Goal: Task Accomplishment & Management: Manage account settings

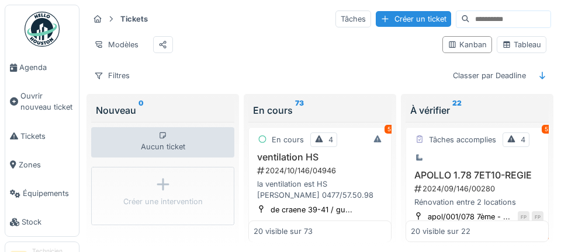
click at [23, 77] on link "Agenda" at bounding box center [42, 67] width 74 height 29
click at [29, 62] on span "Agenda" at bounding box center [46, 67] width 55 height 11
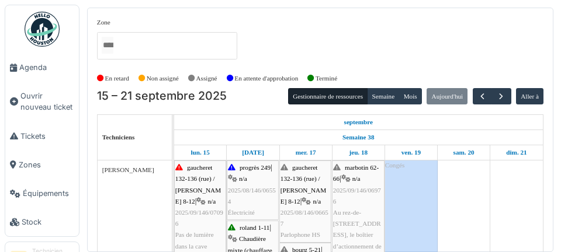
click at [6, 92] on link "Ouvrir nouveau ticket" at bounding box center [42, 102] width 74 height 40
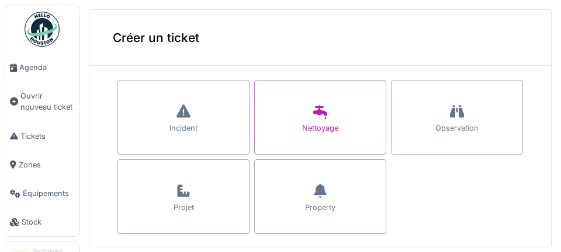
click at [32, 72] on span "Agenda" at bounding box center [46, 67] width 55 height 11
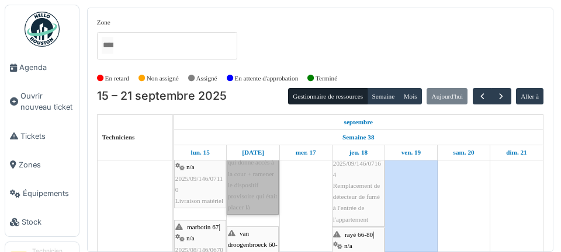
click at [249, 215] on link "plantes 120 | n/a 2025/08/146/06560 Remplacement BP ouverture porte qui donne a…" at bounding box center [253, 151] width 52 height 127
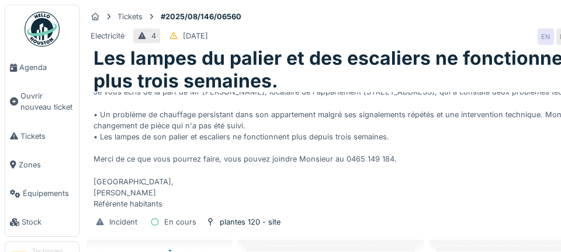
scroll to position [89, 0]
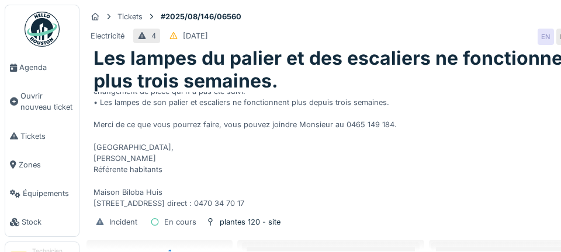
click at [37, 77] on link "Agenda" at bounding box center [42, 67] width 74 height 29
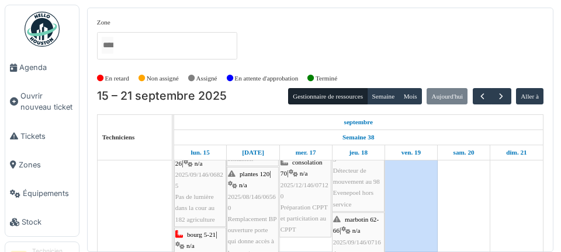
scroll to position [372, 0]
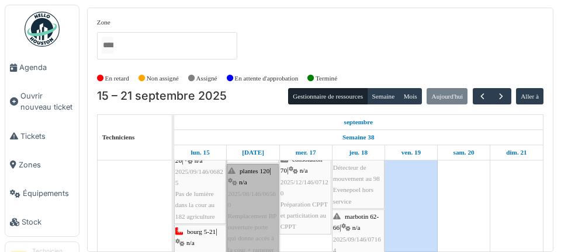
click at [257, 222] on link "plantes 120 | n/a 2025/08/146/06560 Remplacement BP ouverture porte qui donne a…" at bounding box center [253, 227] width 52 height 127
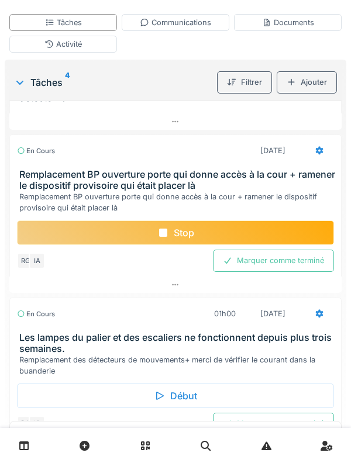
scroll to position [350, 0]
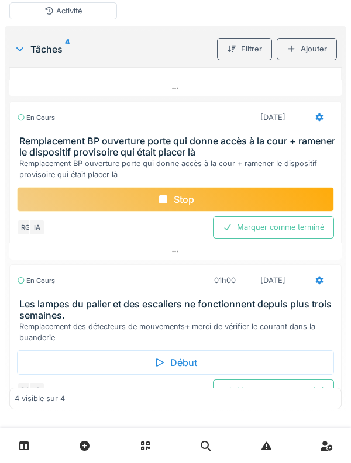
click at [198, 252] on div "Début" at bounding box center [175, 362] width 317 height 25
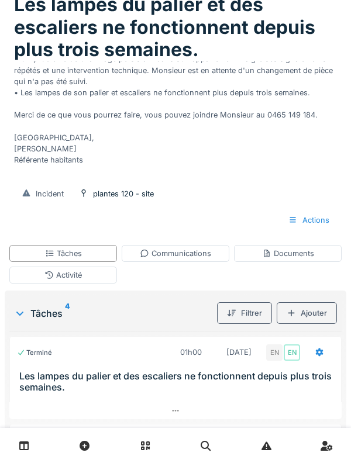
scroll to position [112, 0]
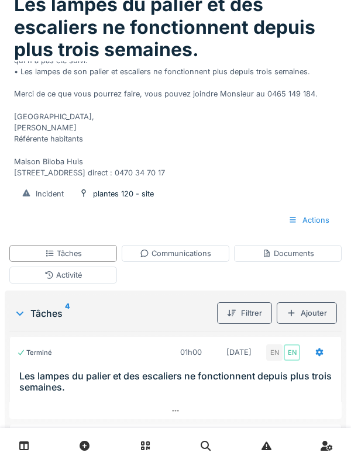
click at [182, 252] on div "Communications" at bounding box center [175, 253] width 71 height 11
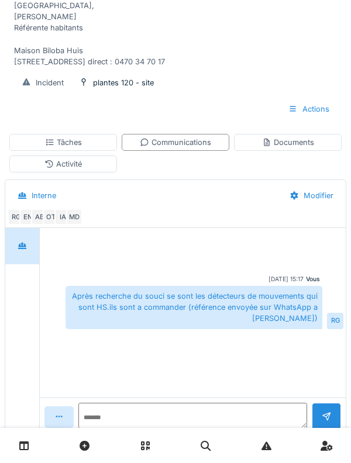
scroll to position [173, 0]
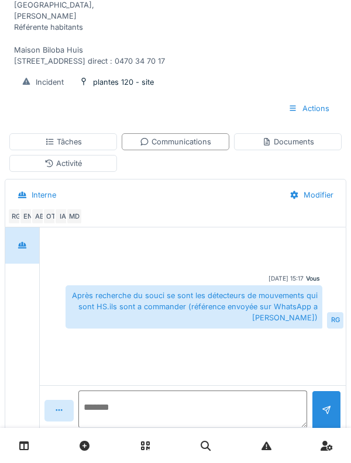
click at [117, 252] on textarea at bounding box center [192, 408] width 229 height 37
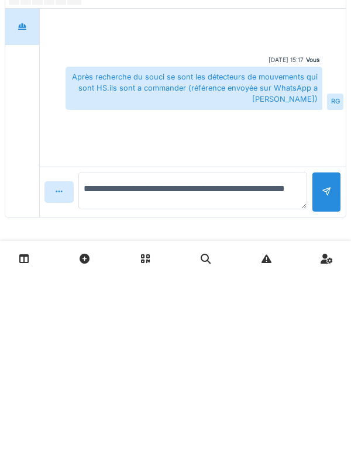
type textarea "**********"
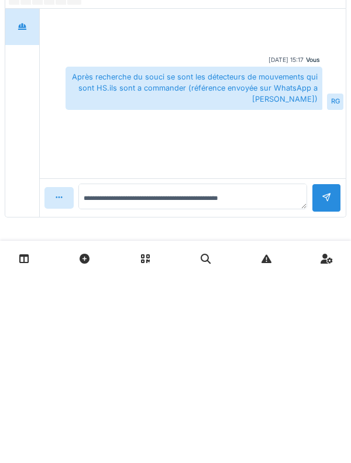
click at [335, 252] on div at bounding box center [326, 385] width 29 height 29
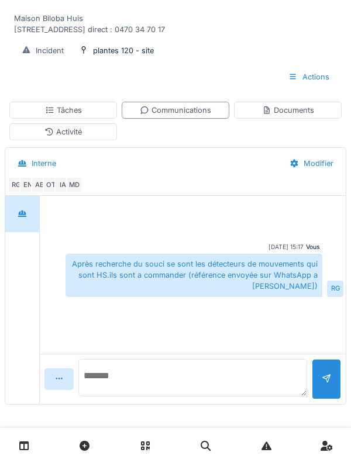
click at [123, 252] on textarea at bounding box center [192, 377] width 229 height 37
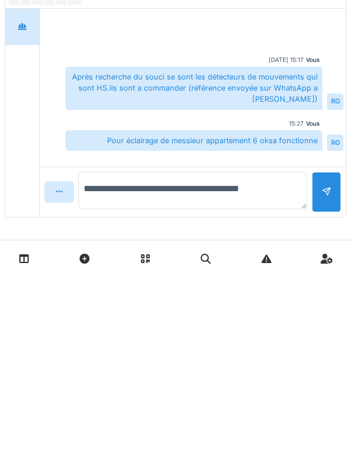
type textarea "**********"
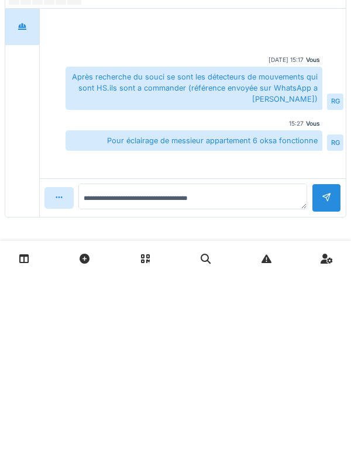
click at [334, 252] on div at bounding box center [326, 385] width 29 height 29
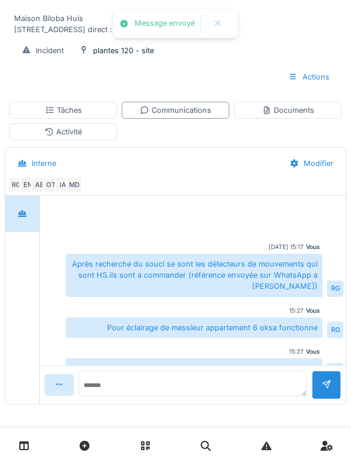
scroll to position [19, 0]
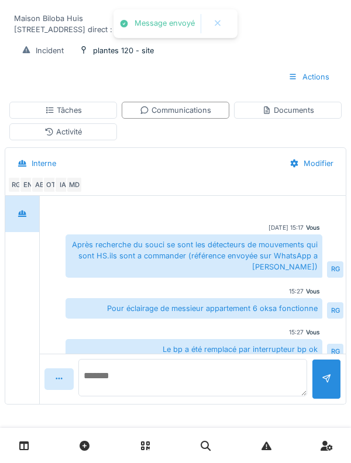
click at [137, 252] on textarea at bounding box center [192, 377] width 229 height 37
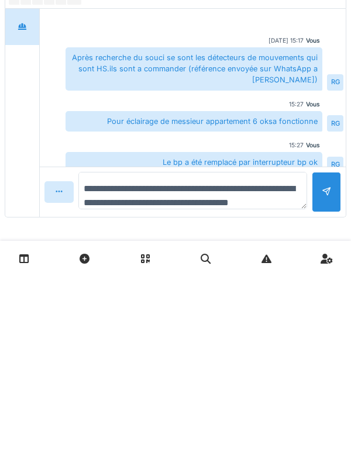
scroll to position [13, 0]
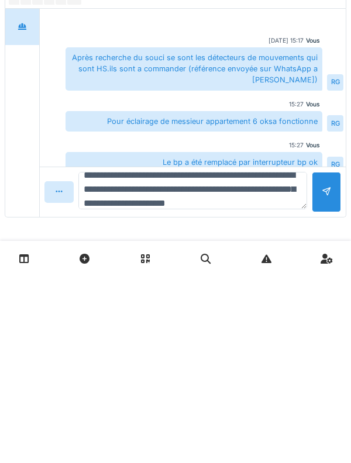
type textarea "**********"
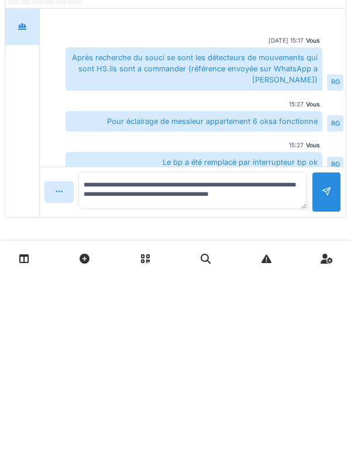
click at [328, 252] on div at bounding box center [326, 379] width 29 height 40
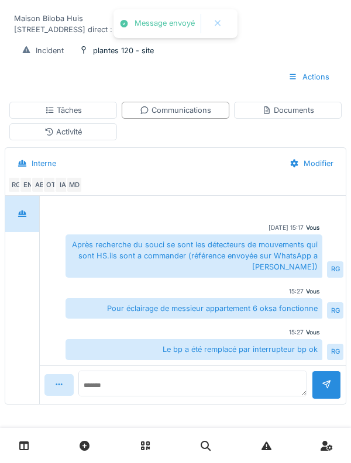
scroll to position [82, 0]
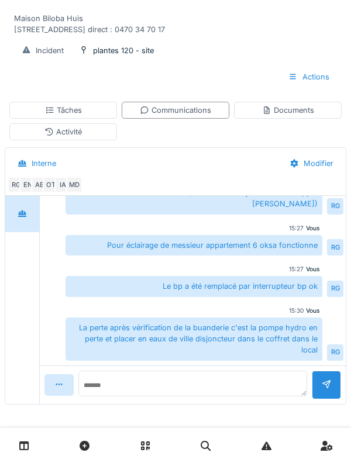
click at [112, 252] on div "La perte après vérification de la buanderie c'est la pompe hydro en perte et pl…" at bounding box center [193, 338] width 257 height 43
click at [119, 252] on textarea at bounding box center [192, 384] width 229 height 26
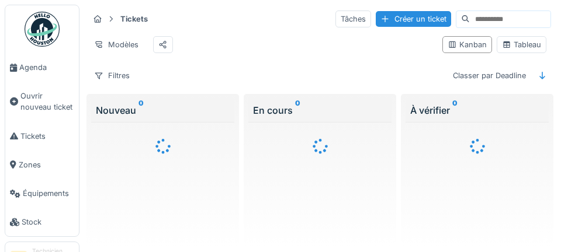
click at [41, 70] on span "Agenda" at bounding box center [46, 67] width 55 height 11
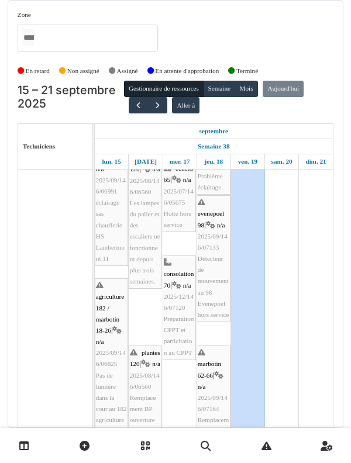
scroll to position [458, 0]
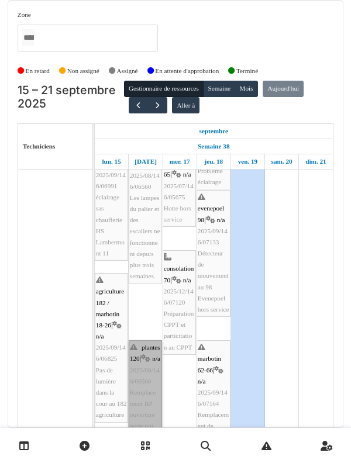
click at [152, 402] on link "plantes 120 | n/a 2025/08/146/06560 Remplacement BP ouverture porte qui donne a…" at bounding box center [145, 431] width 33 height 183
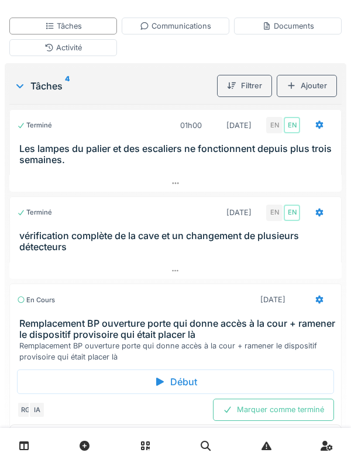
click at [181, 238] on h3 "vérification complète de la cave et un changement de plusieurs détecteurs" at bounding box center [177, 241] width 317 height 22
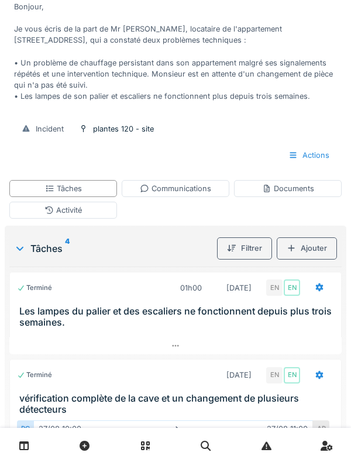
scroll to position [147, 0]
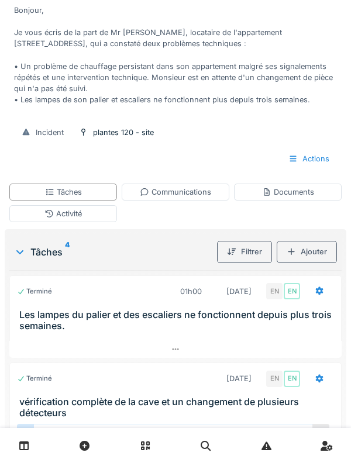
click at [185, 192] on div "Communications" at bounding box center [175, 191] width 71 height 11
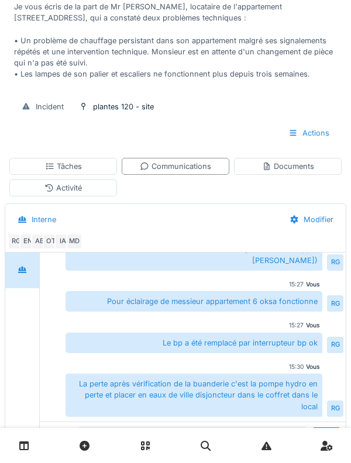
scroll to position [57, 0]
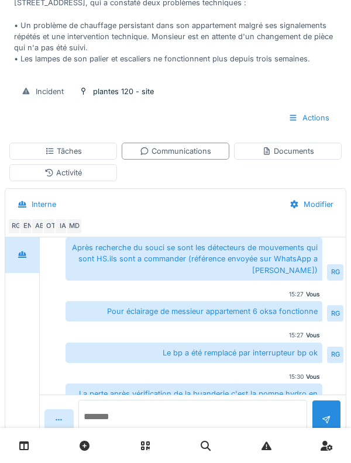
click at [122, 437] on textarea at bounding box center [192, 418] width 229 height 37
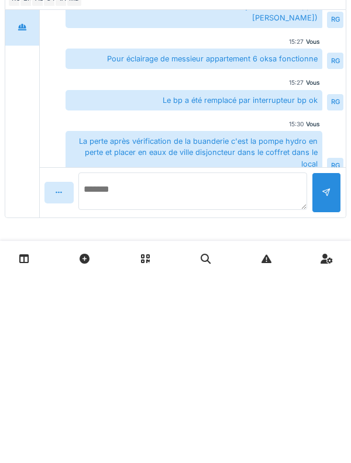
scroll to position [229, 0]
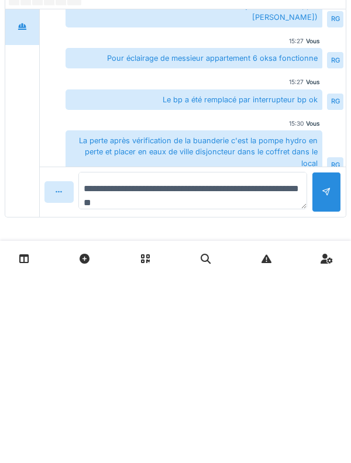
type textarea "**********"
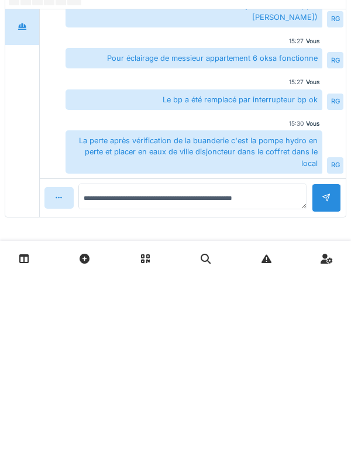
click at [334, 381] on div at bounding box center [326, 385] width 29 height 29
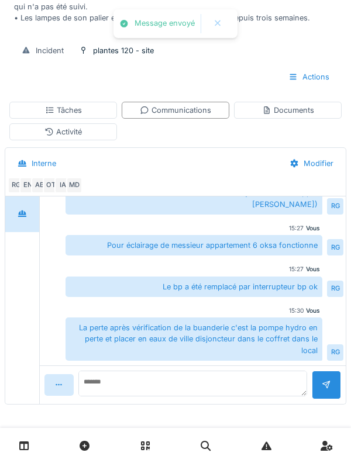
scroll to position [124, 0]
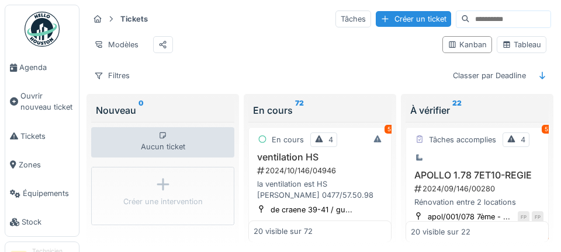
click at [45, 72] on span "Agenda" at bounding box center [46, 67] width 55 height 11
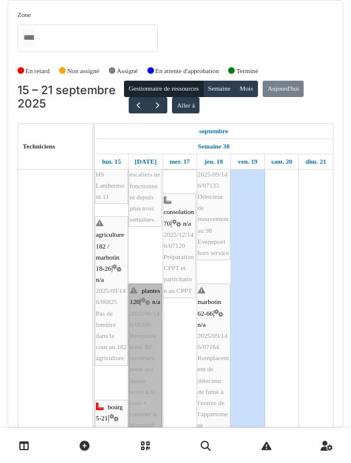
click at [155, 391] on link "plantes 120 | n/a 2025/08/146/06560 Remplacement BP ouverture porte qui donne a…" at bounding box center [145, 374] width 33 height 183
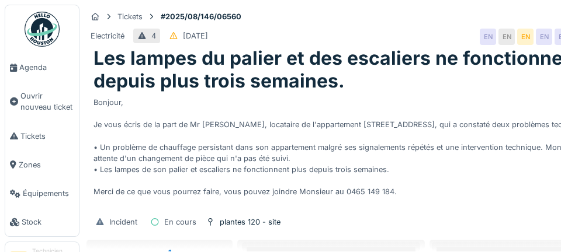
scroll to position [562, 0]
click at [34, 75] on link "Agenda" at bounding box center [42, 67] width 74 height 29
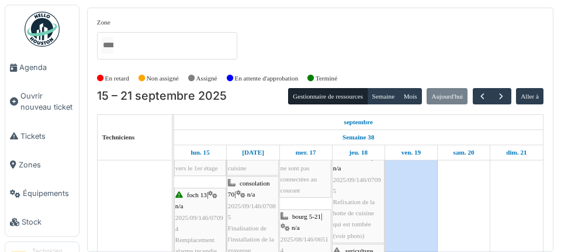
scroll to position [161, 0]
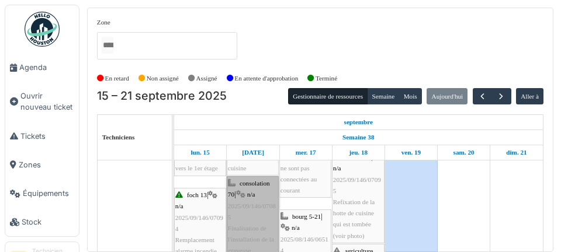
click at [262, 225] on link "consolation 70 | n/a 2025/09/146/07085 Finalisation de l'installation de la gra…" at bounding box center [253, 218] width 52 height 82
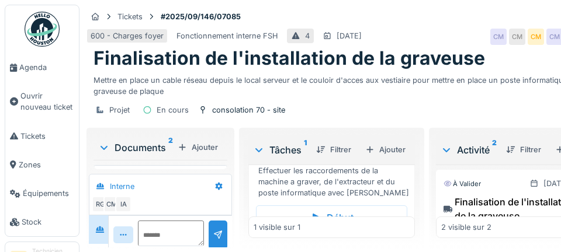
scroll to position [113, 0]
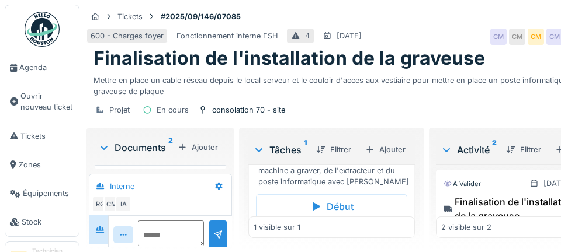
click at [361, 240] on div "Marquer comme terminé" at bounding box center [352, 232] width 110 height 16
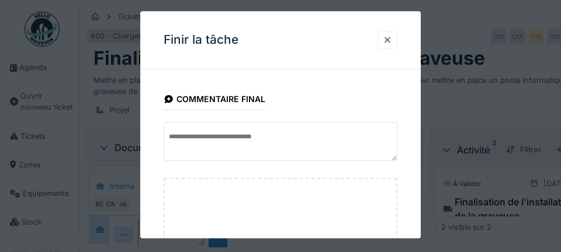
scroll to position [141, 0]
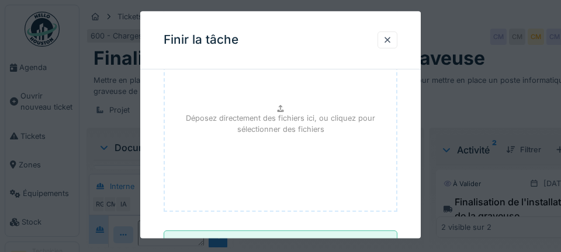
click at [314, 248] on input "**********" at bounding box center [281, 243] width 234 height 25
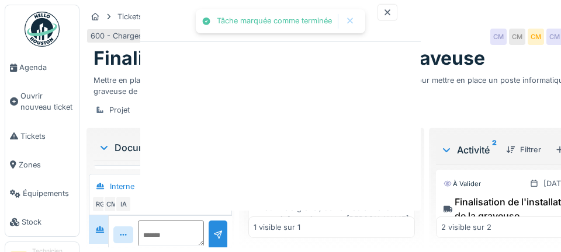
scroll to position [0, 0]
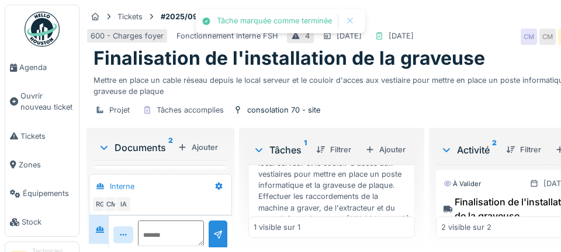
click at [47, 73] on span "Agenda" at bounding box center [46, 67] width 55 height 11
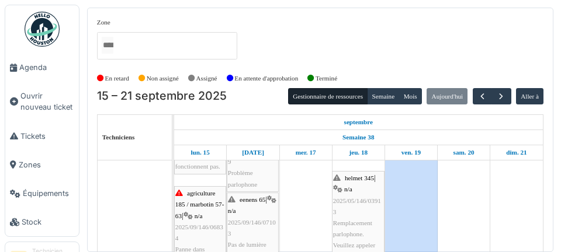
scroll to position [576, 0]
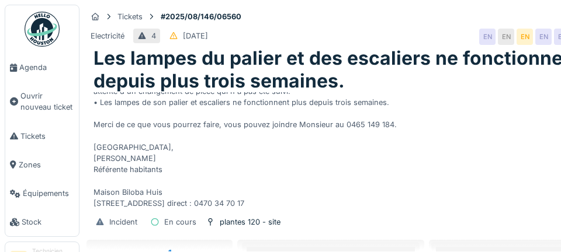
scroll to position [89, 0]
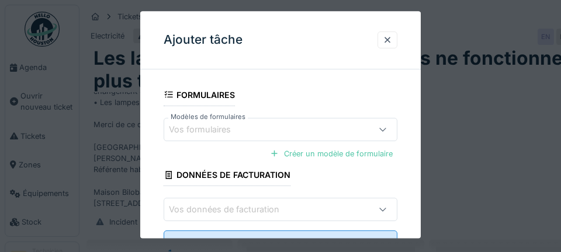
scroll to position [233, 0]
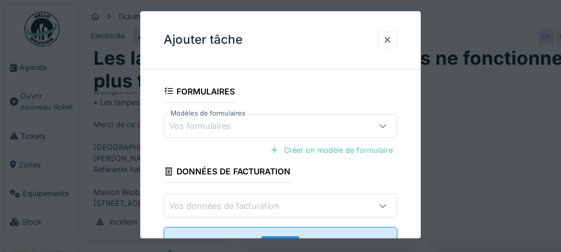
click at [386, 46] on div at bounding box center [387, 39] width 9 height 11
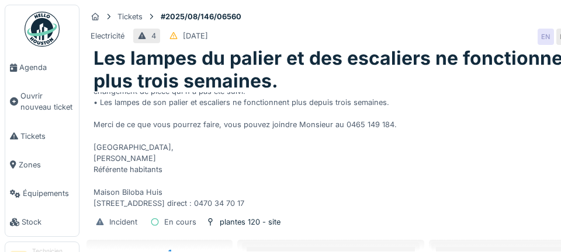
scroll to position [28, 0]
click at [207, 243] on div "Ajouter" at bounding box center [196, 237] width 50 height 16
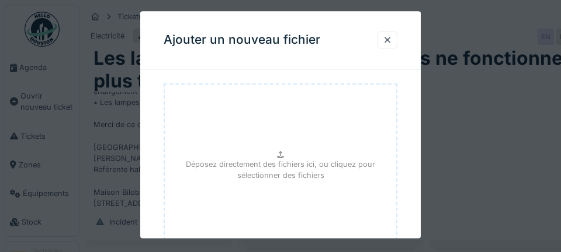
click at [289, 171] on p "Déposez directement des fichiers ici, ou cliquez pour sélectionner des fichiers" at bounding box center [280, 171] width 213 height 22
type input "**********"
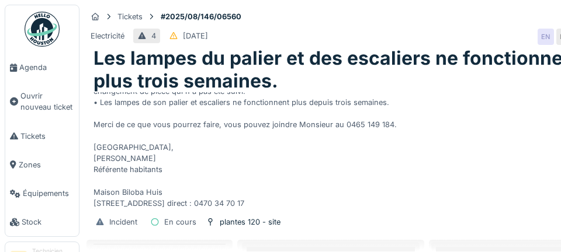
scroll to position [36, 0]
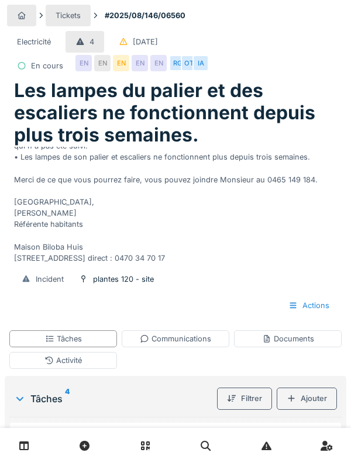
click at [98, 252] on div "Activité" at bounding box center [63, 360] width 108 height 17
click at [326, 252] on div "Ajouter" at bounding box center [306, 399] width 60 height 22
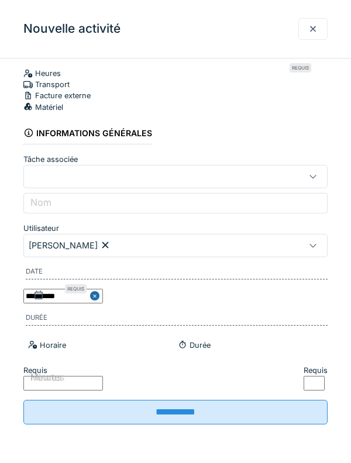
click at [312, 33] on div at bounding box center [312, 28] width 9 height 11
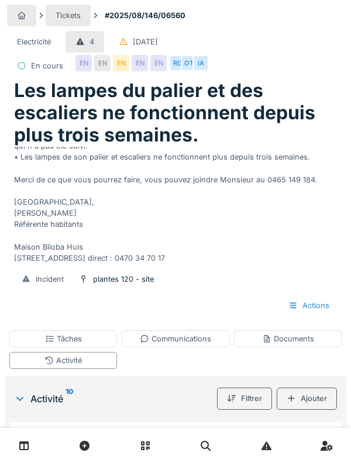
click at [89, 252] on div "Activité" at bounding box center [63, 360] width 108 height 17
click at [318, 252] on div "Ajouter" at bounding box center [306, 399] width 60 height 22
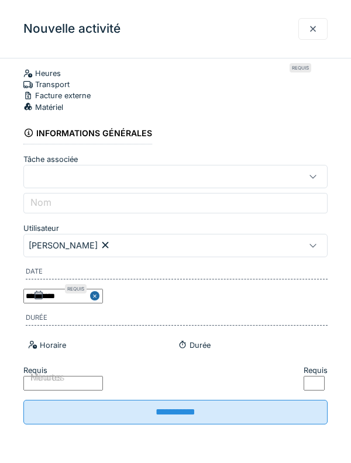
click at [314, 35] on div at bounding box center [312, 29] width 29 height 22
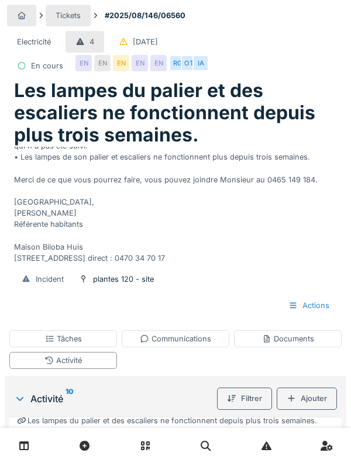
scroll to position [297, 0]
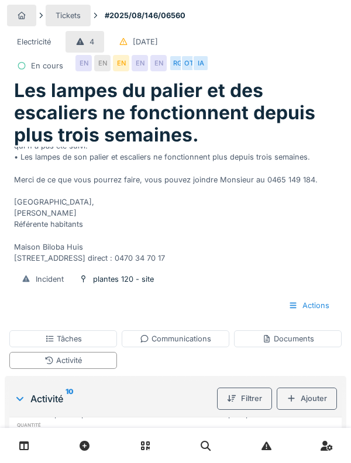
click at [290, 252] on div "Documents" at bounding box center [288, 338] width 52 height 11
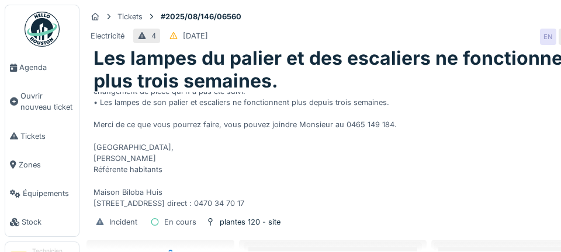
scroll to position [539, 0]
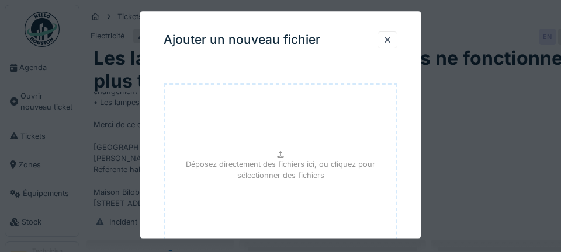
click at [285, 180] on p "Déposez directement des fichiers ici, ou cliquez pour sélectionner des fichiers" at bounding box center [280, 171] width 213 height 22
type input "**********"
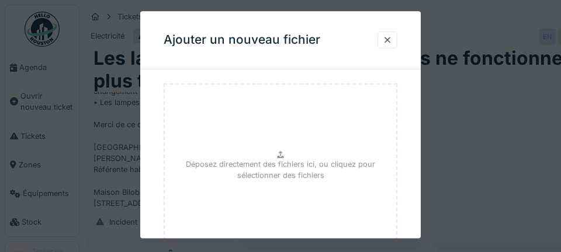
click at [290, 169] on p "Déposez directement des fichiers ici, ou cliquez pour sélectionner des fichiers" at bounding box center [280, 171] width 213 height 22
type input "**********"
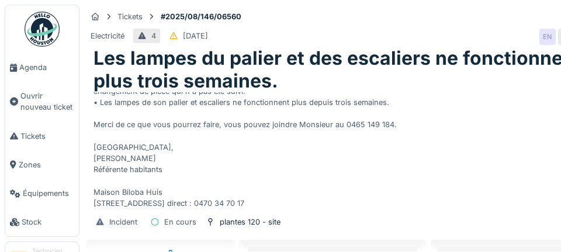
click at [35, 65] on span "Agenda" at bounding box center [46, 67] width 55 height 11
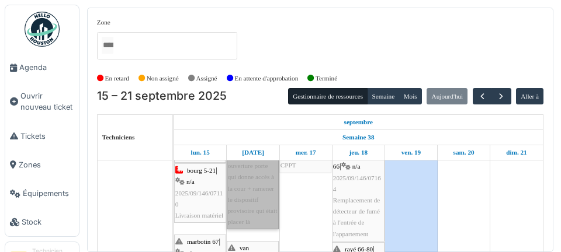
click at [254, 215] on link "plantes 120 | n/a 2025/08/146/06560 Remplacement BP ouverture porte qui donne a…" at bounding box center [253, 166] width 52 height 127
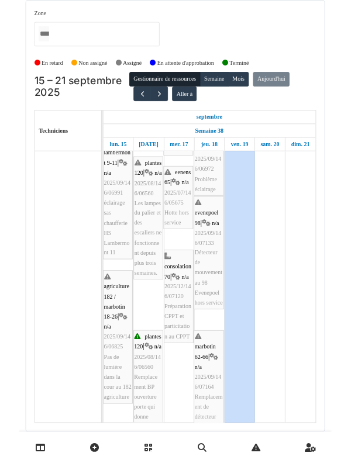
scroll to position [433, 0]
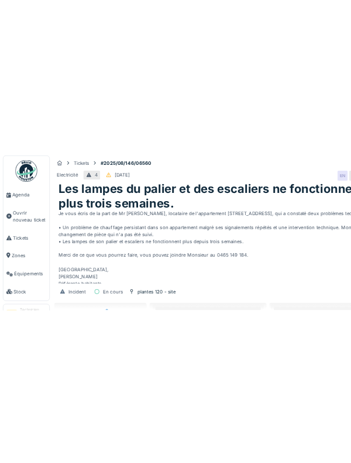
scroll to position [89, 0]
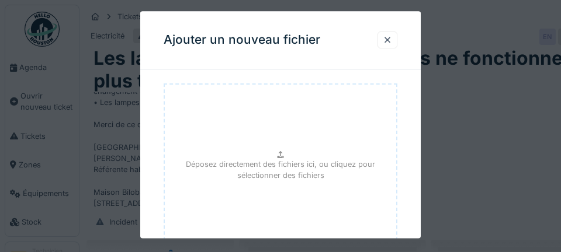
click at [287, 173] on p "Déposez directement des fichiers ici, ou cliquez pour sélectionner des fichiers" at bounding box center [280, 171] width 213 height 22
type input "**********"
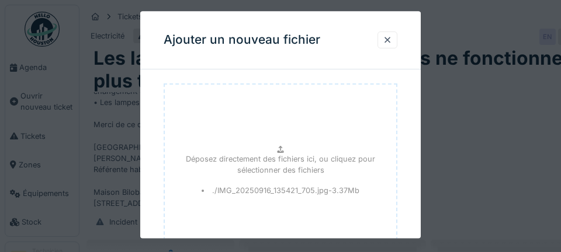
click at [233, 173] on p "Déposez directement des fichiers ici, ou cliquez pour sélectionner des fichiers" at bounding box center [280, 165] width 213 height 22
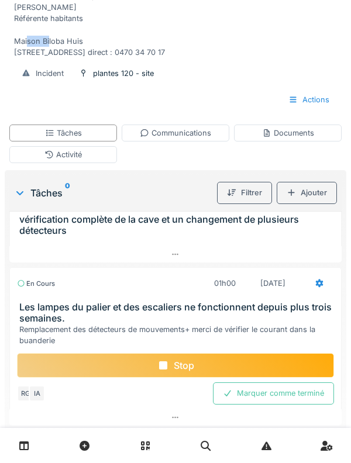
scroll to position [209, 0]
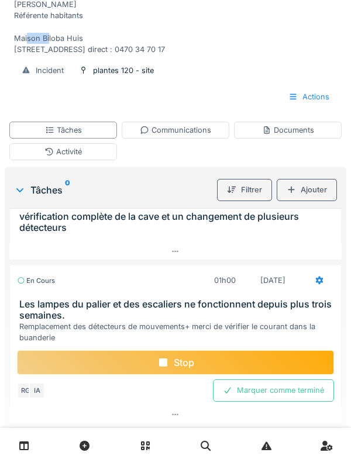
click at [198, 252] on div "Stop" at bounding box center [175, 362] width 317 height 25
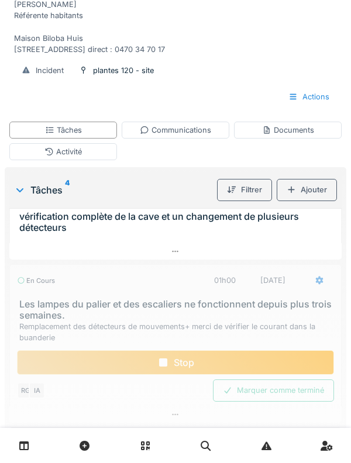
scroll to position [106, 0]
